Goal: Task Accomplishment & Management: Manage account settings

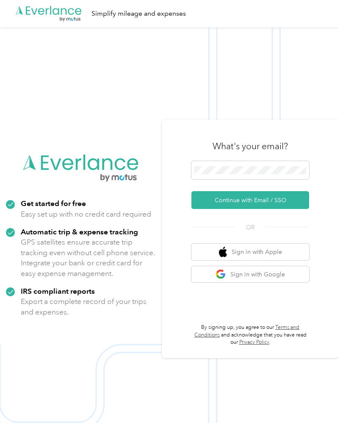
click at [292, 209] on button "Continue with Email / SSO" at bounding box center [250, 200] width 118 height 18
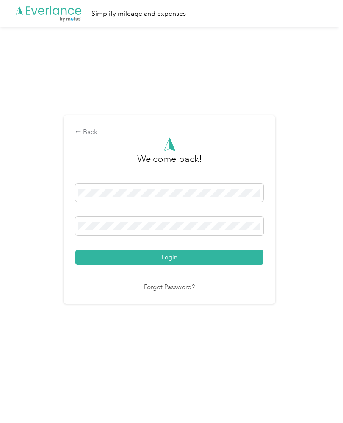
click at [219, 265] on button "Login" at bounding box center [169, 257] width 188 height 15
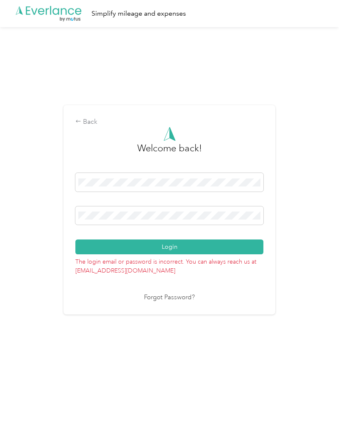
click at [208, 254] on button "Login" at bounding box center [169, 246] width 188 height 15
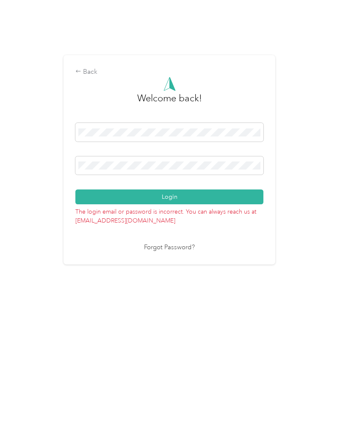
click at [219, 239] on button "Login" at bounding box center [169, 246] width 188 height 15
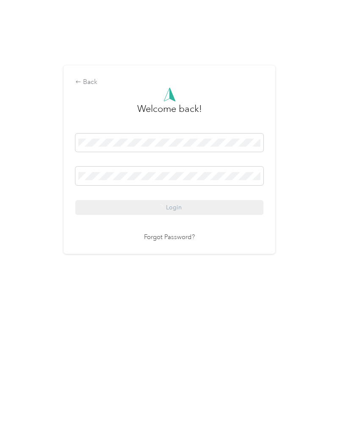
scroll to position [7, 0]
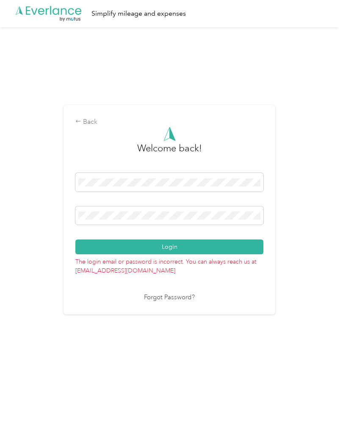
click at [97, 127] on div "Back" at bounding box center [169, 122] width 188 height 10
